Goal: Task Accomplishment & Management: Use online tool/utility

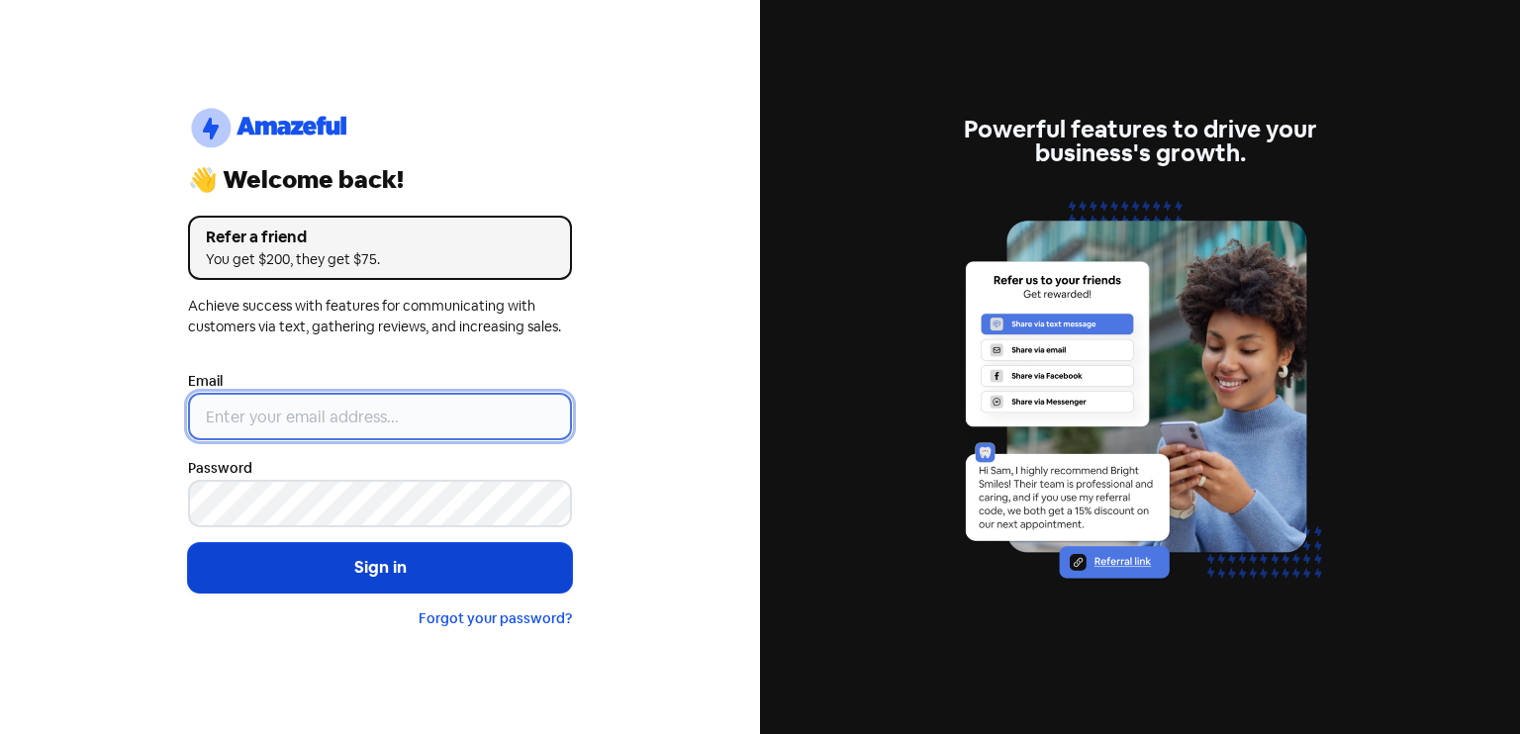
type input "[EMAIL_ADDRESS][DOMAIN_NAME]"
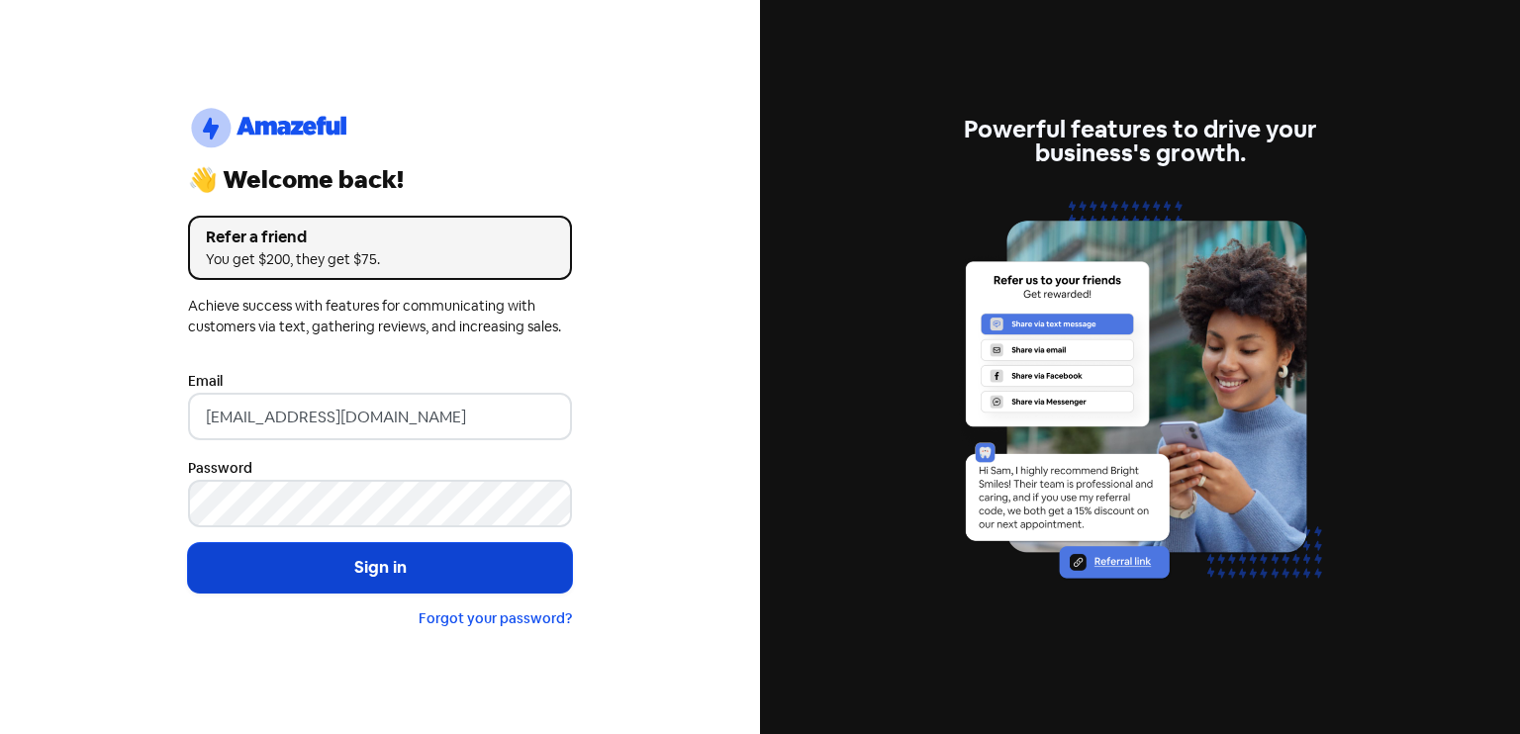
click at [456, 573] on button "Sign in" at bounding box center [380, 567] width 384 height 49
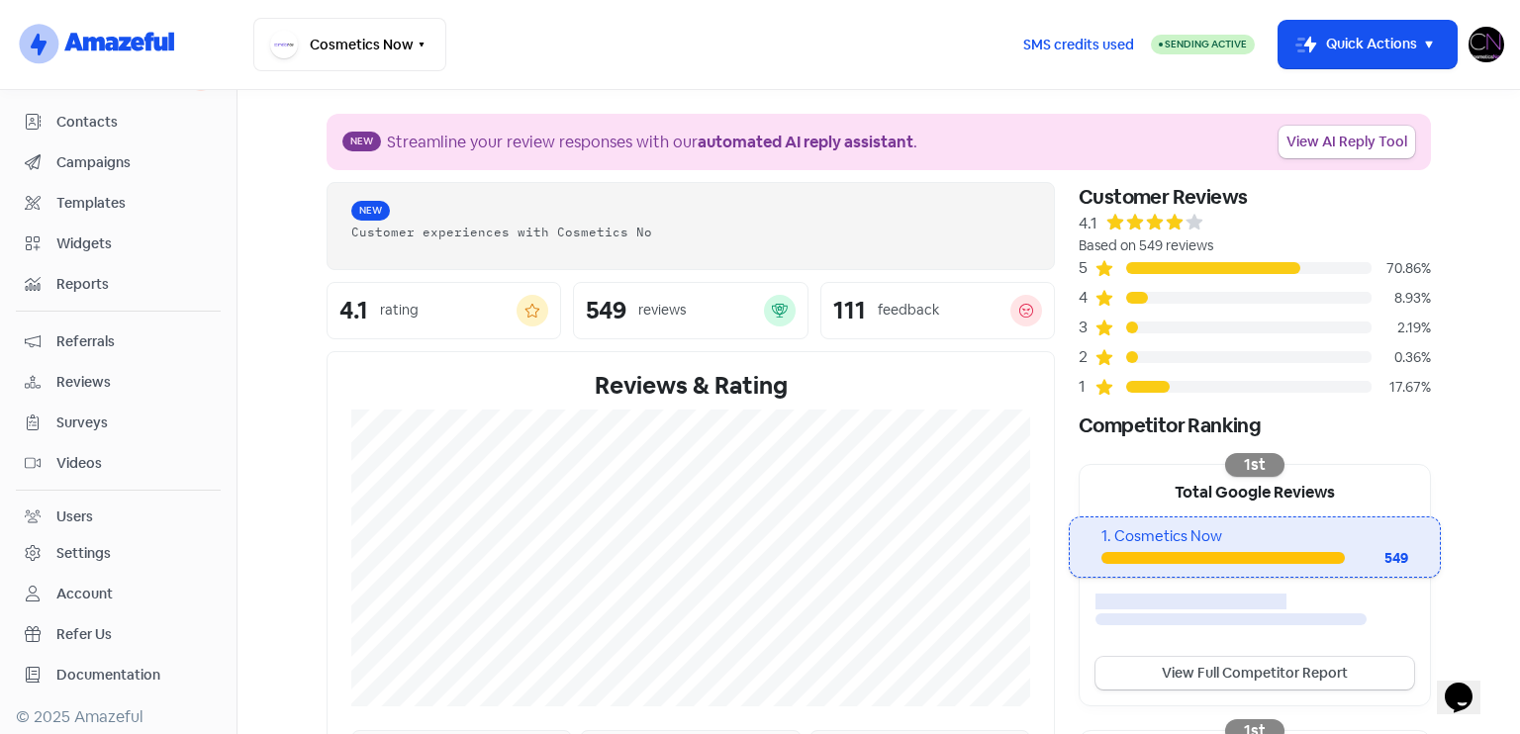
click at [96, 507] on div "Users" at bounding box center [118, 517] width 187 height 23
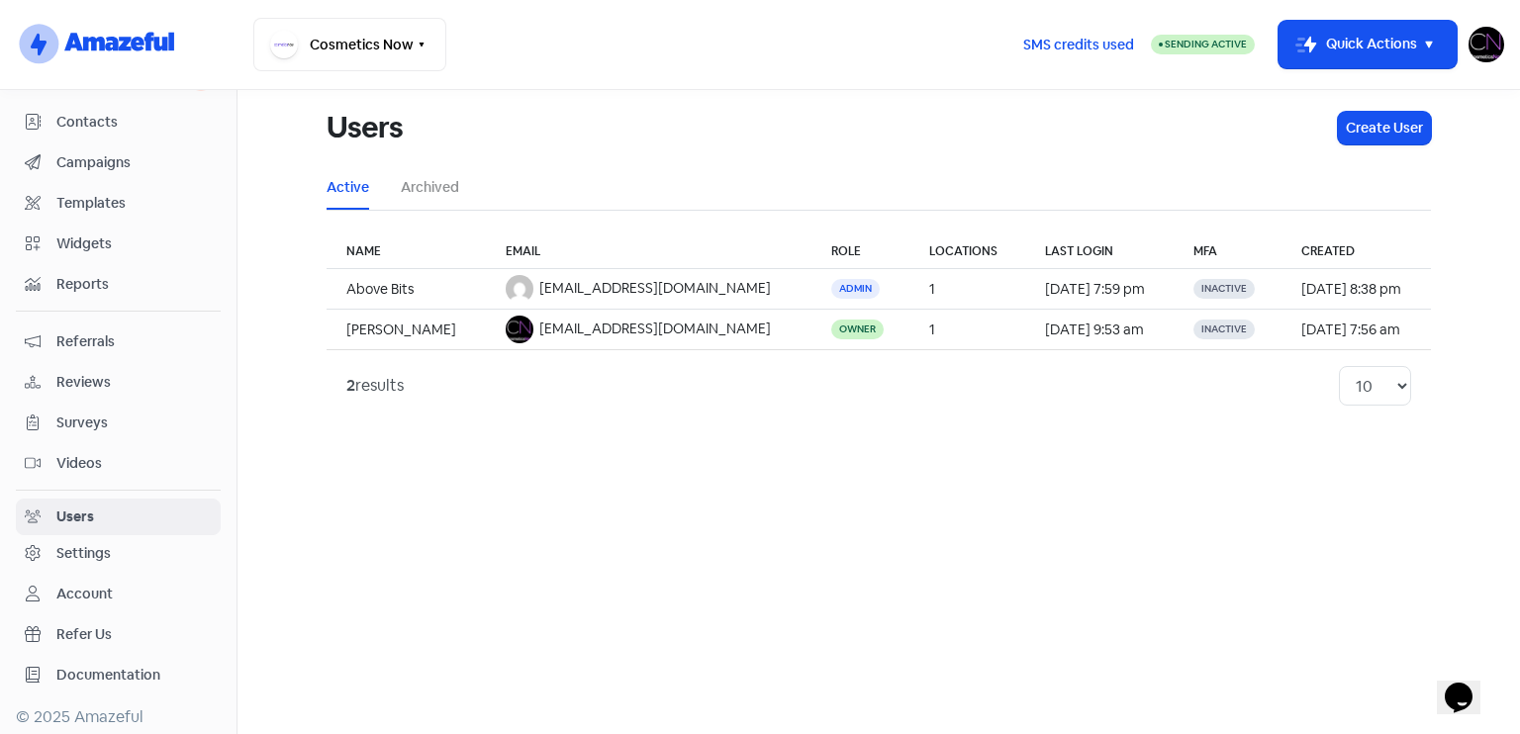
click at [162, 382] on span "Reviews" at bounding box center [133, 382] width 155 height 21
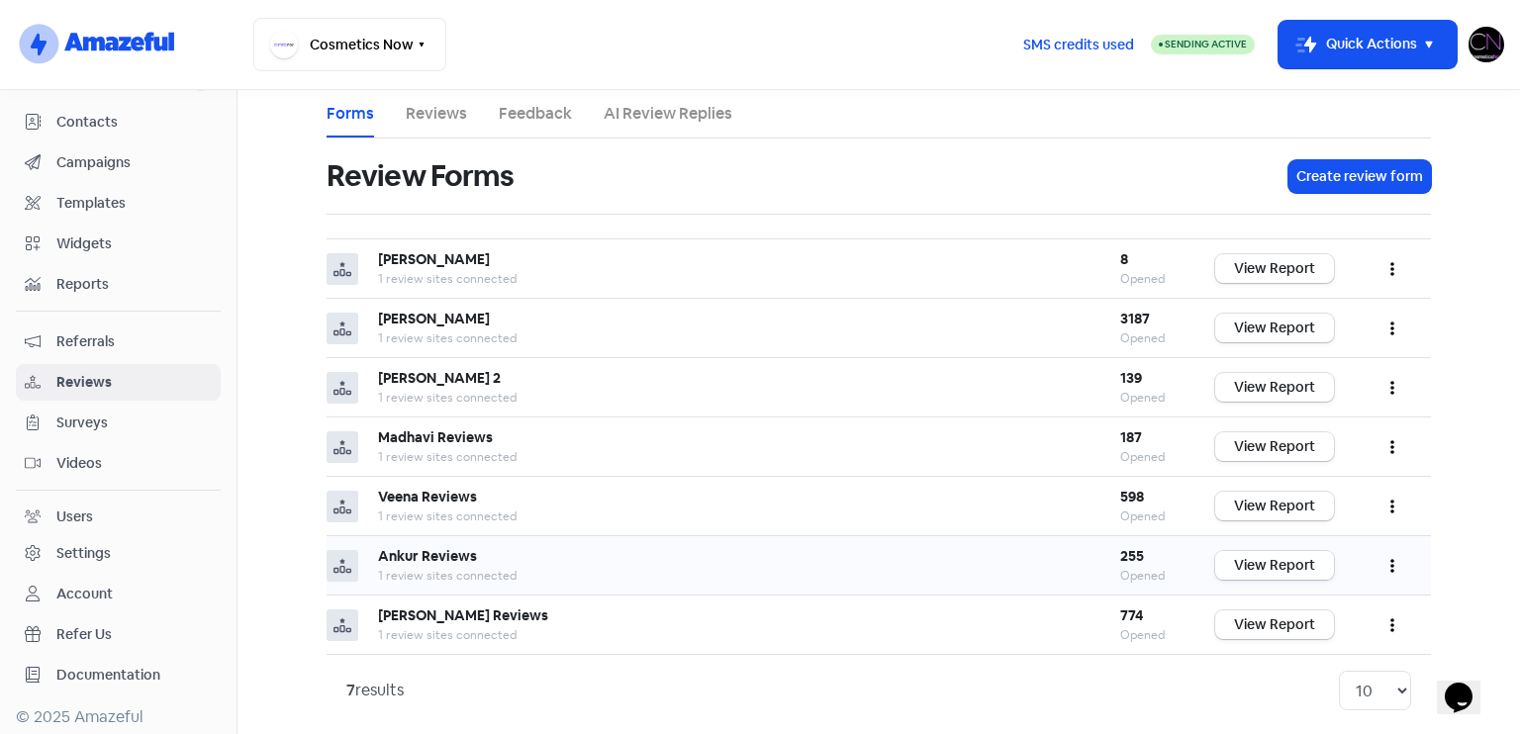
click at [1274, 573] on link "View Report" at bounding box center [1274, 565] width 119 height 29
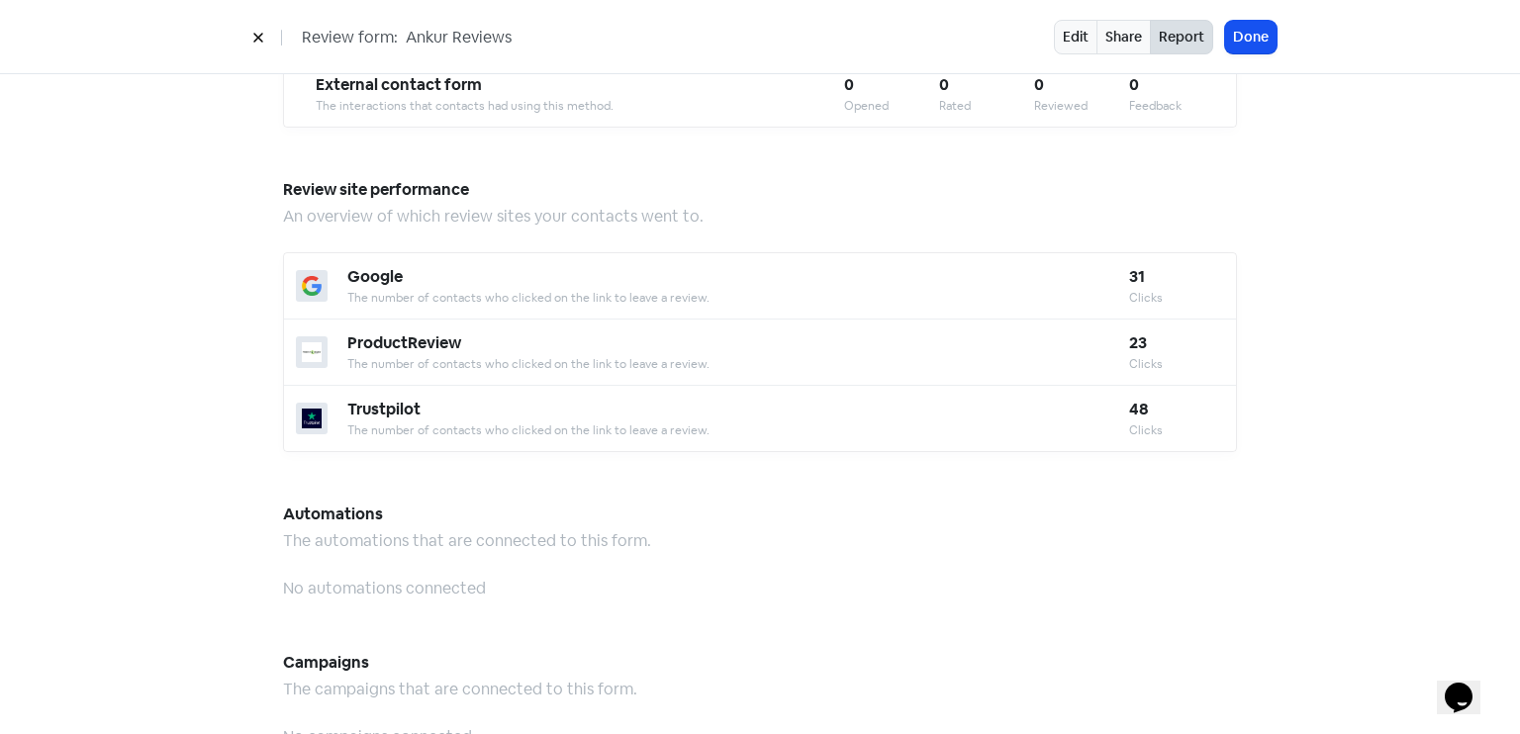
scroll to position [2033, 0]
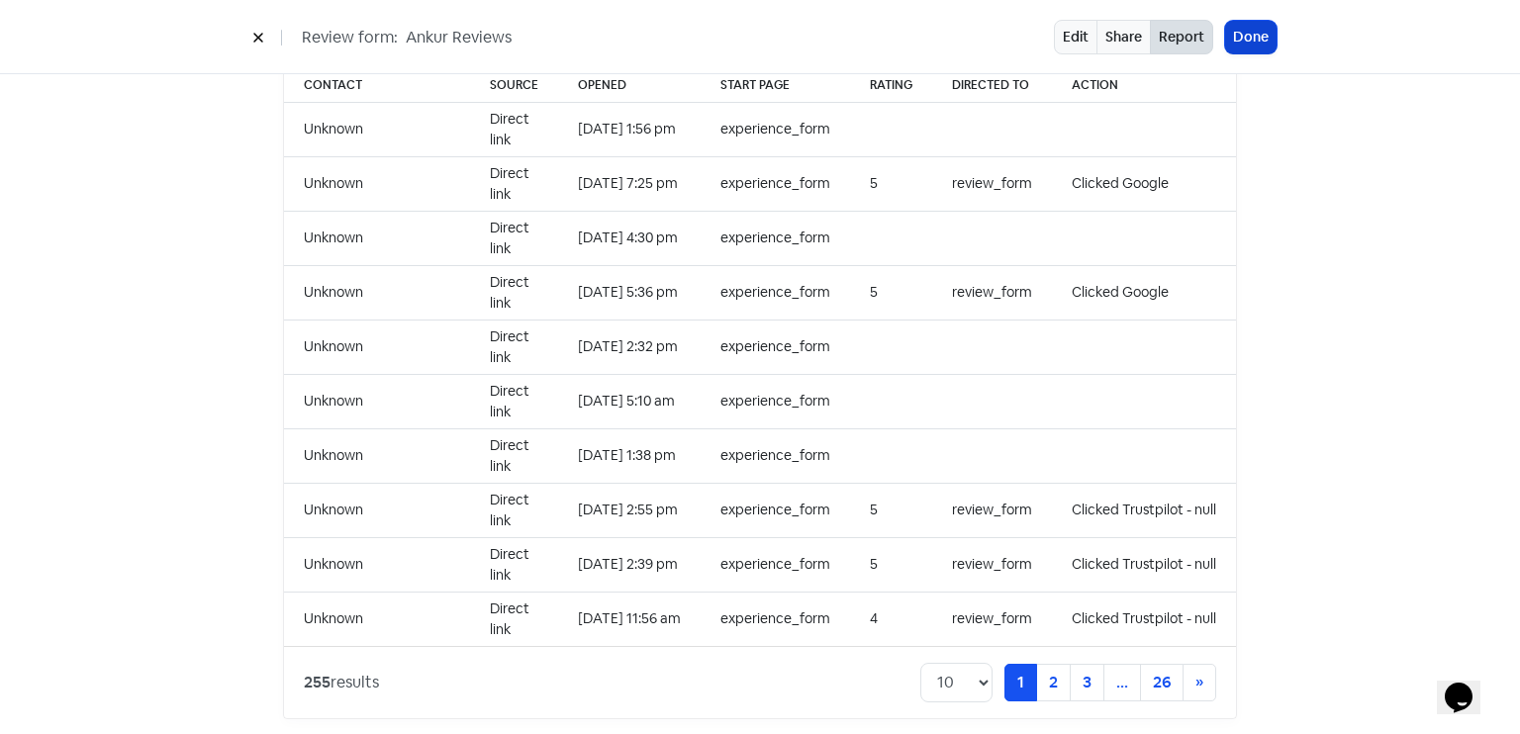
click at [1254, 32] on button "Done" at bounding box center [1250, 37] width 51 height 33
